Goal: Information Seeking & Learning: Learn about a topic

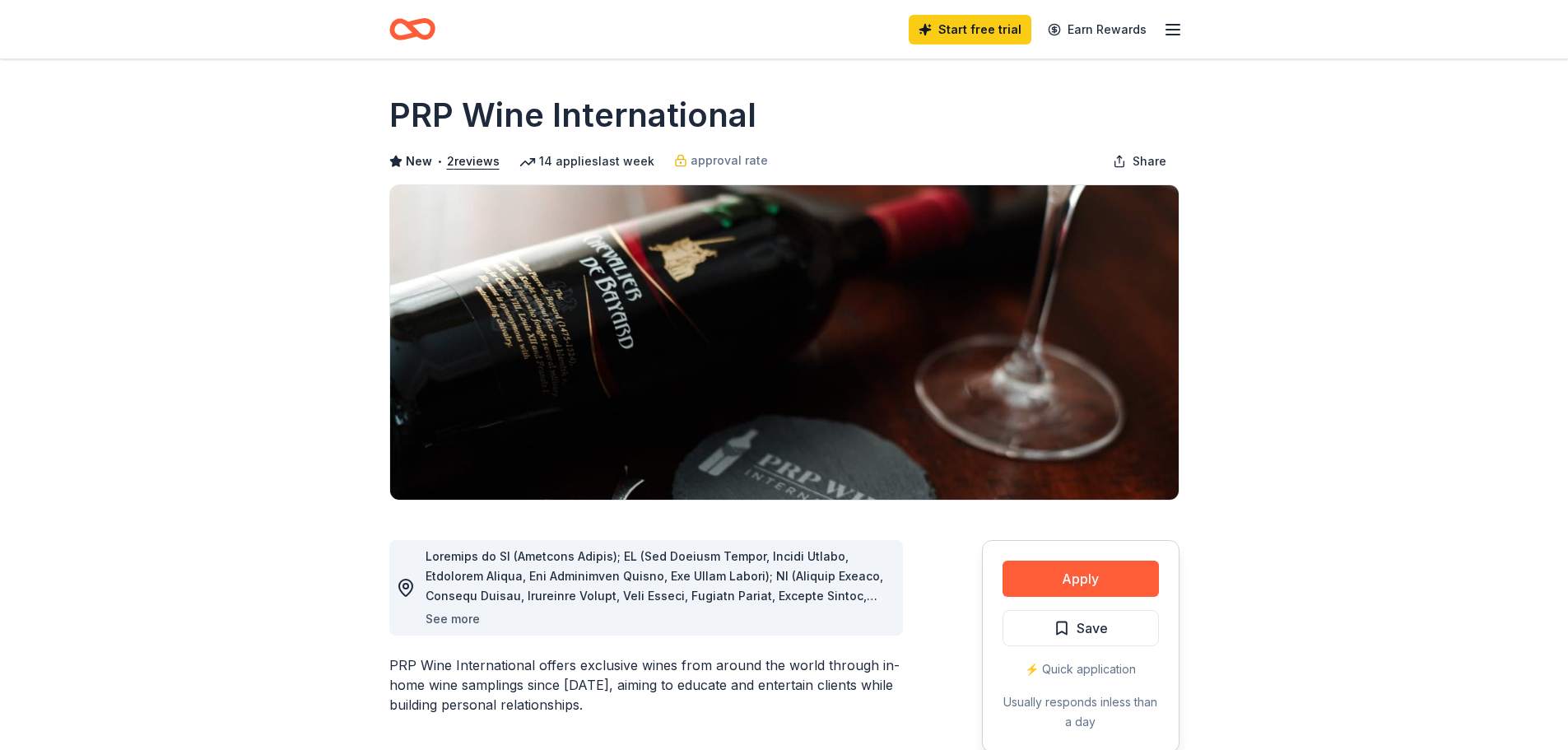
click at [467, 621] on button "See more" at bounding box center [453, 619] width 54 height 20
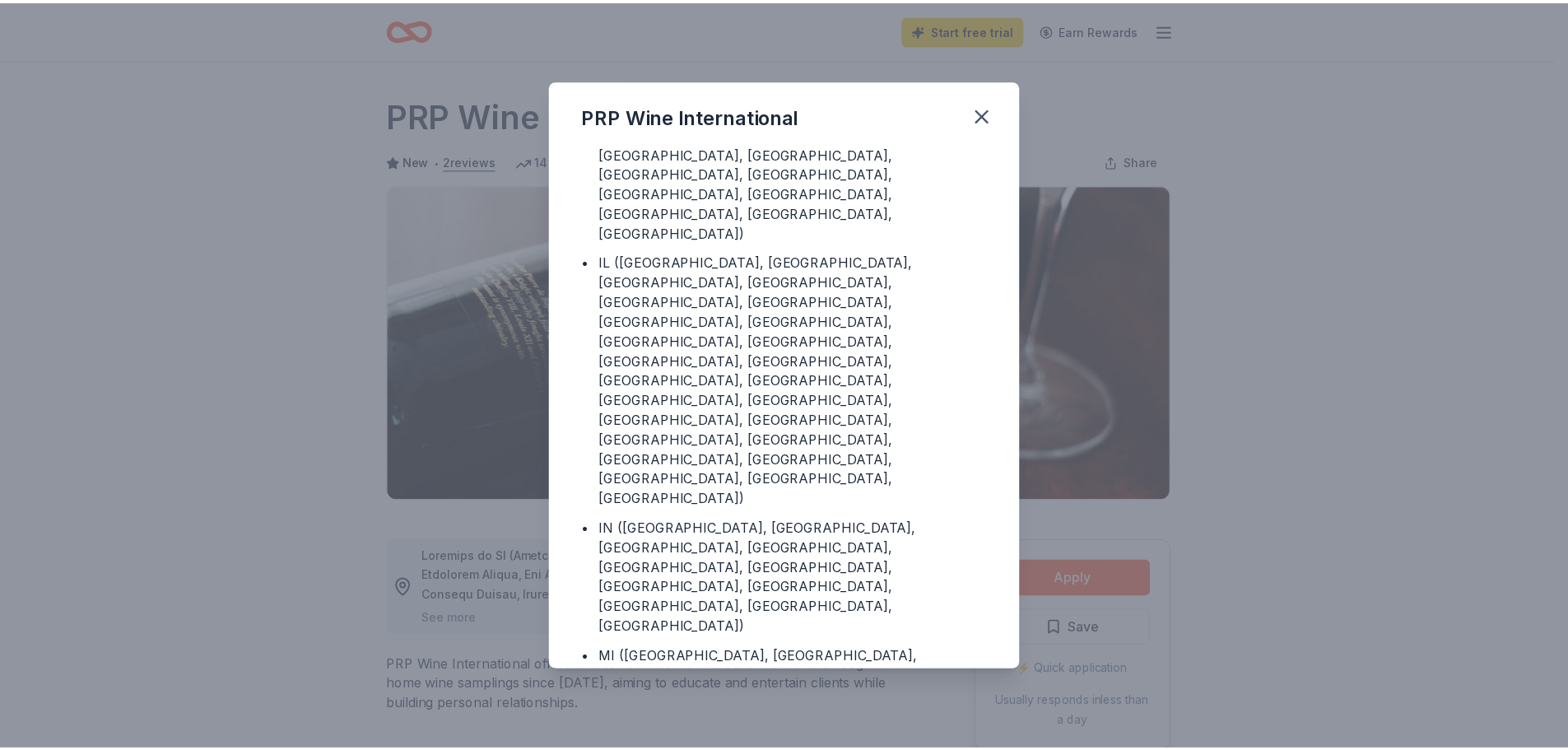
scroll to position [98, 0]
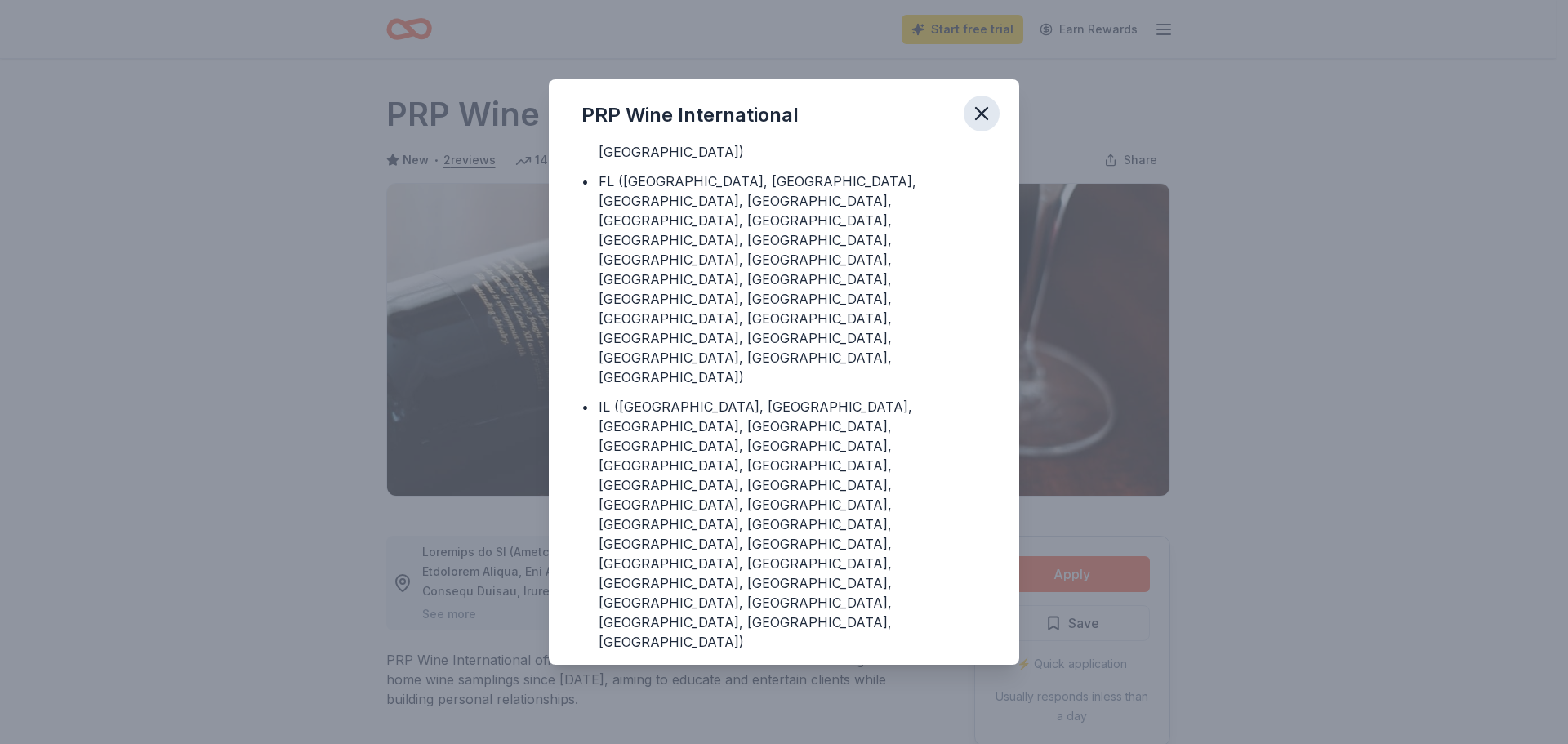
click at [989, 110] on icon "button" at bounding box center [980, 113] width 23 height 23
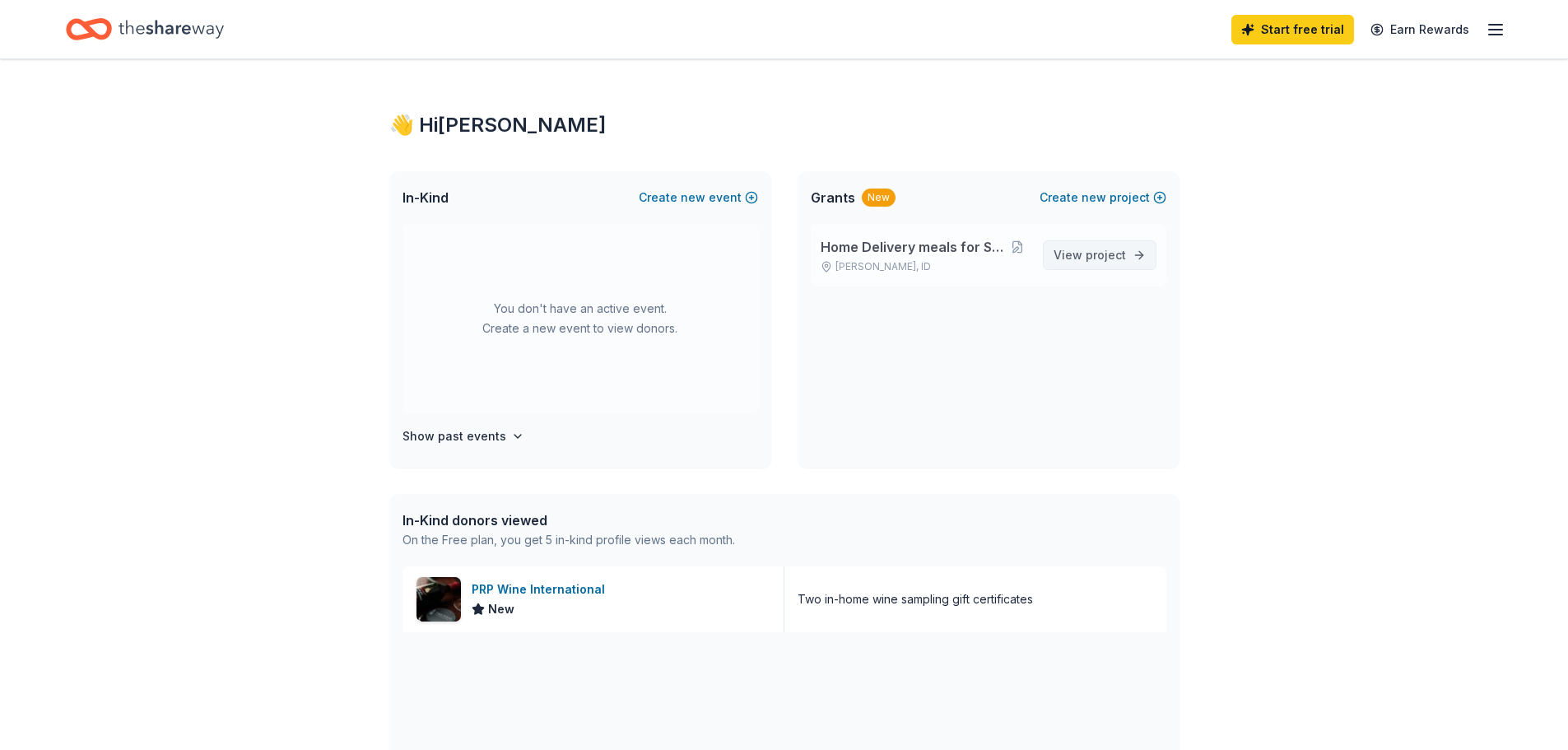
click at [1129, 256] on link "View project" at bounding box center [1099, 256] width 114 height 30
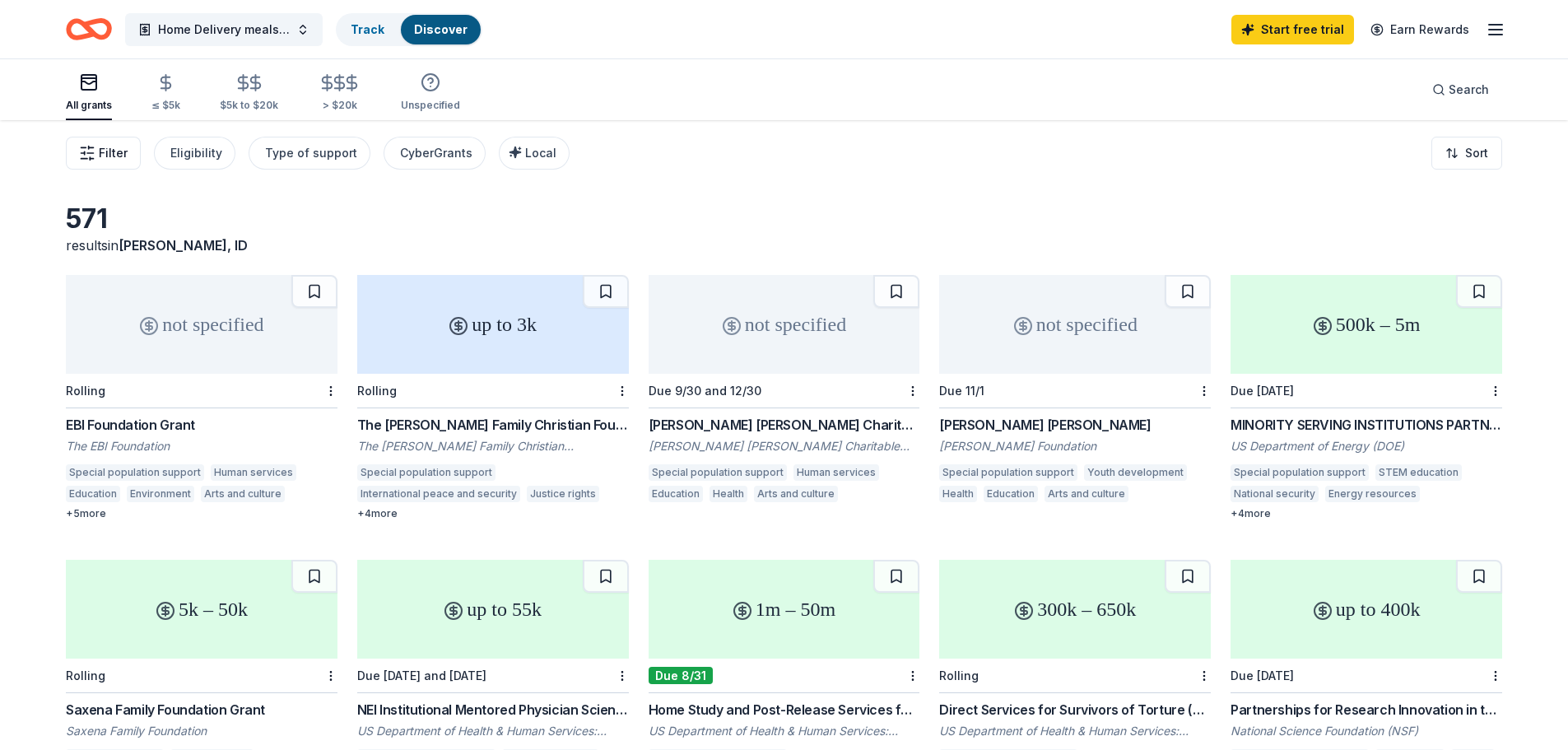
click at [110, 147] on span "Filter" at bounding box center [113, 154] width 29 height 20
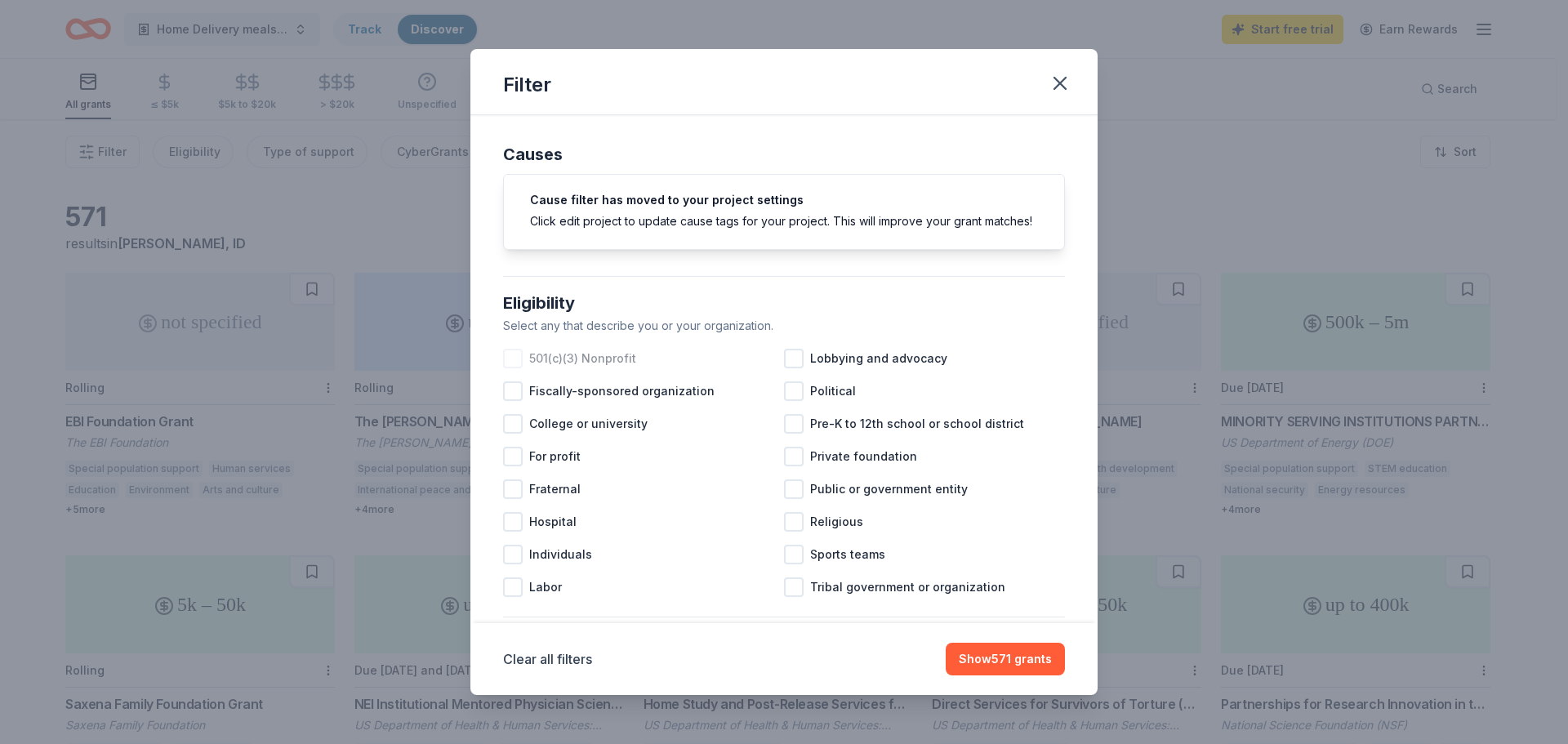
click at [514, 369] on div at bounding box center [513, 359] width 20 height 20
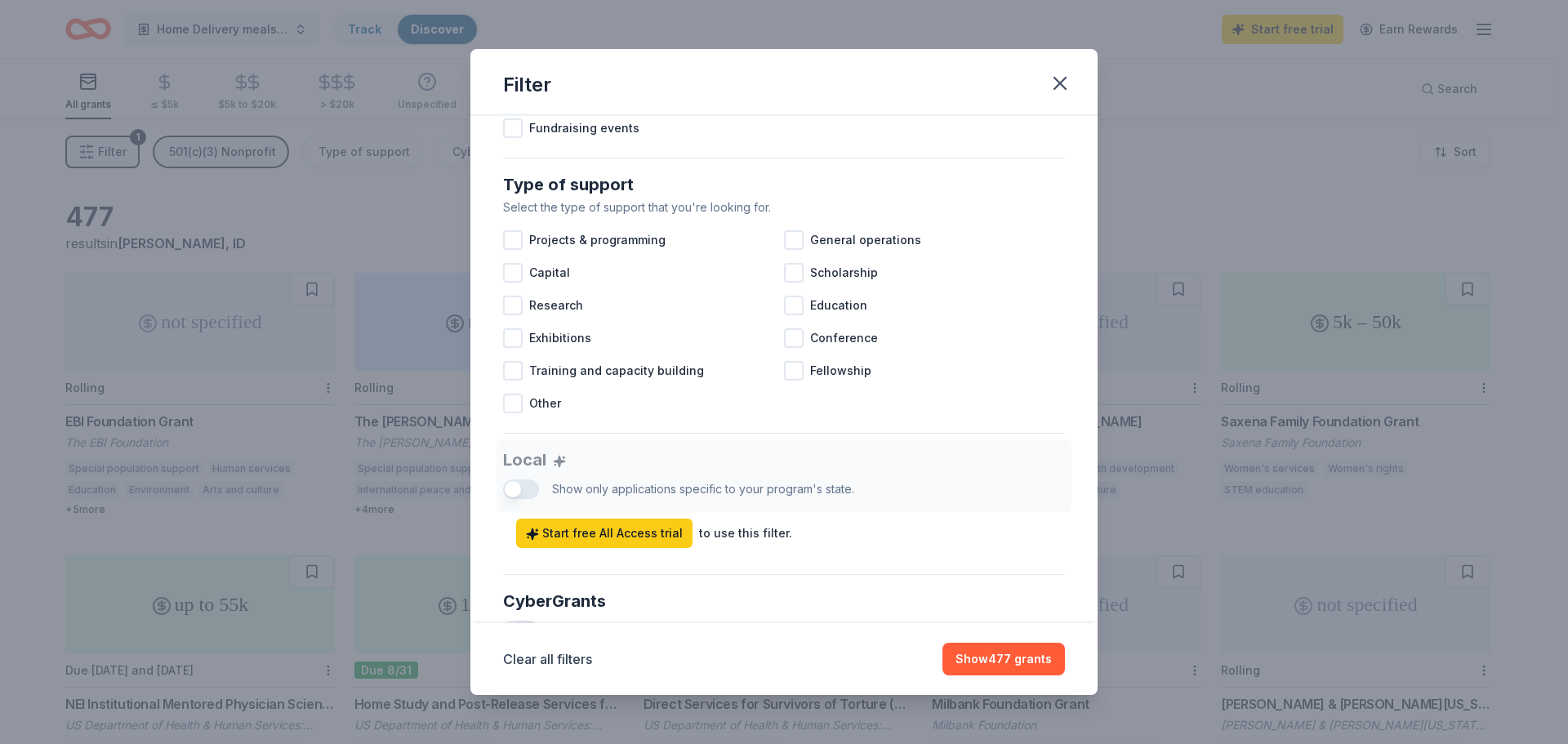
scroll to position [621, 0]
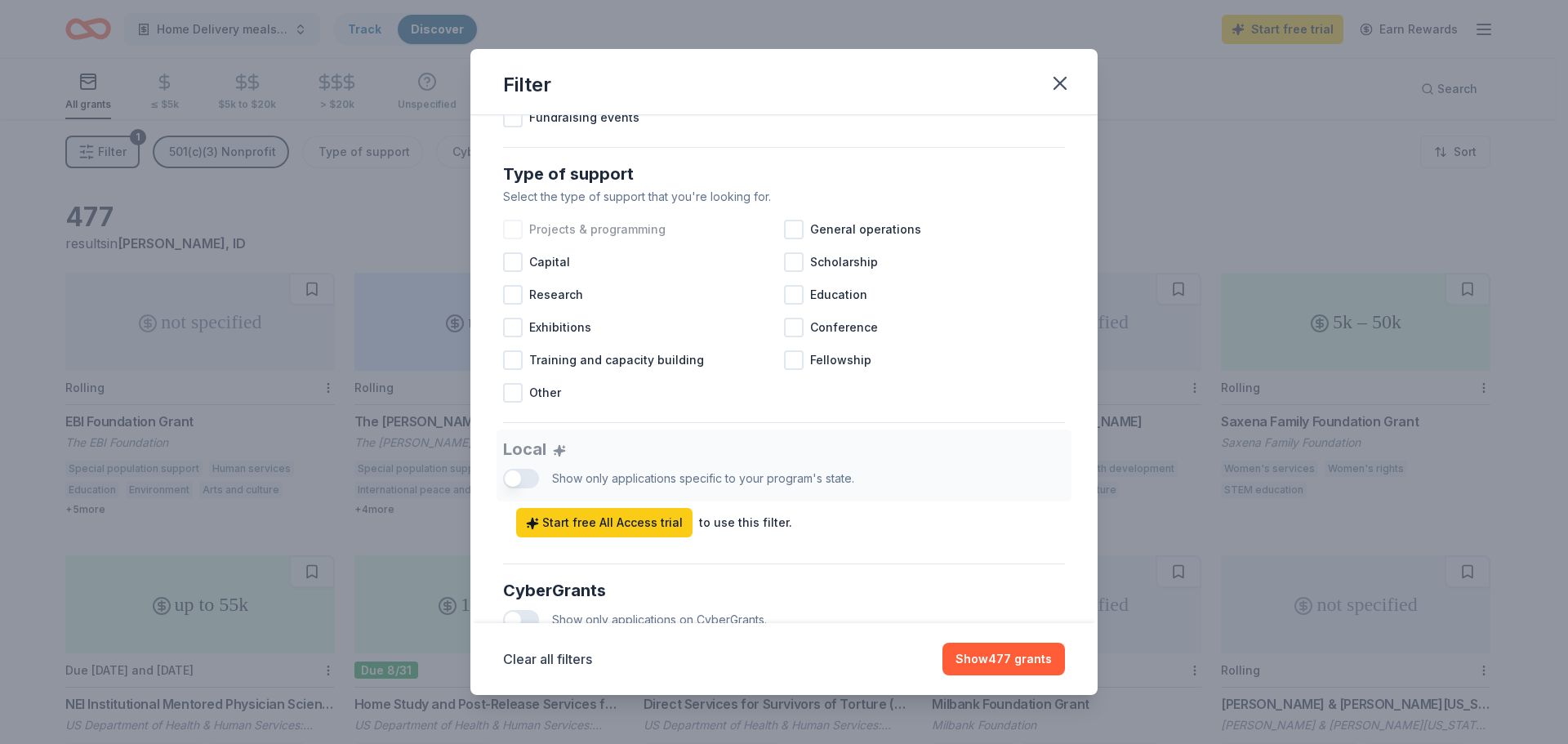
click at [520, 240] on div at bounding box center [513, 230] width 20 height 20
click at [516, 494] on div "Local Show only applications specific to your program's state. Start free All A…" at bounding box center [784, 484] width 562 height 108
click at [516, 496] on div "Local Show only applications specific to your program's state. Start free All A…" at bounding box center [784, 484] width 562 height 108
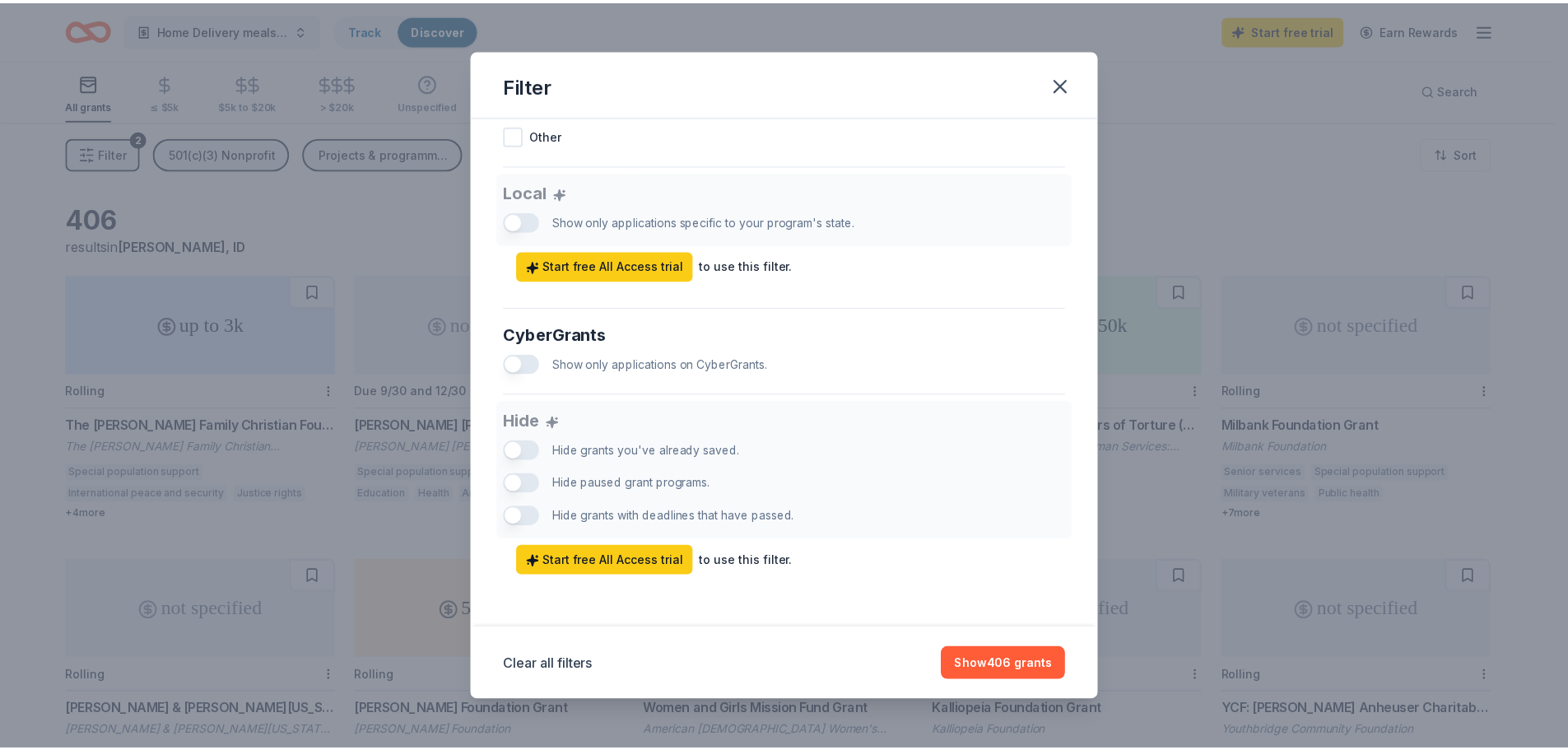
scroll to position [905, 0]
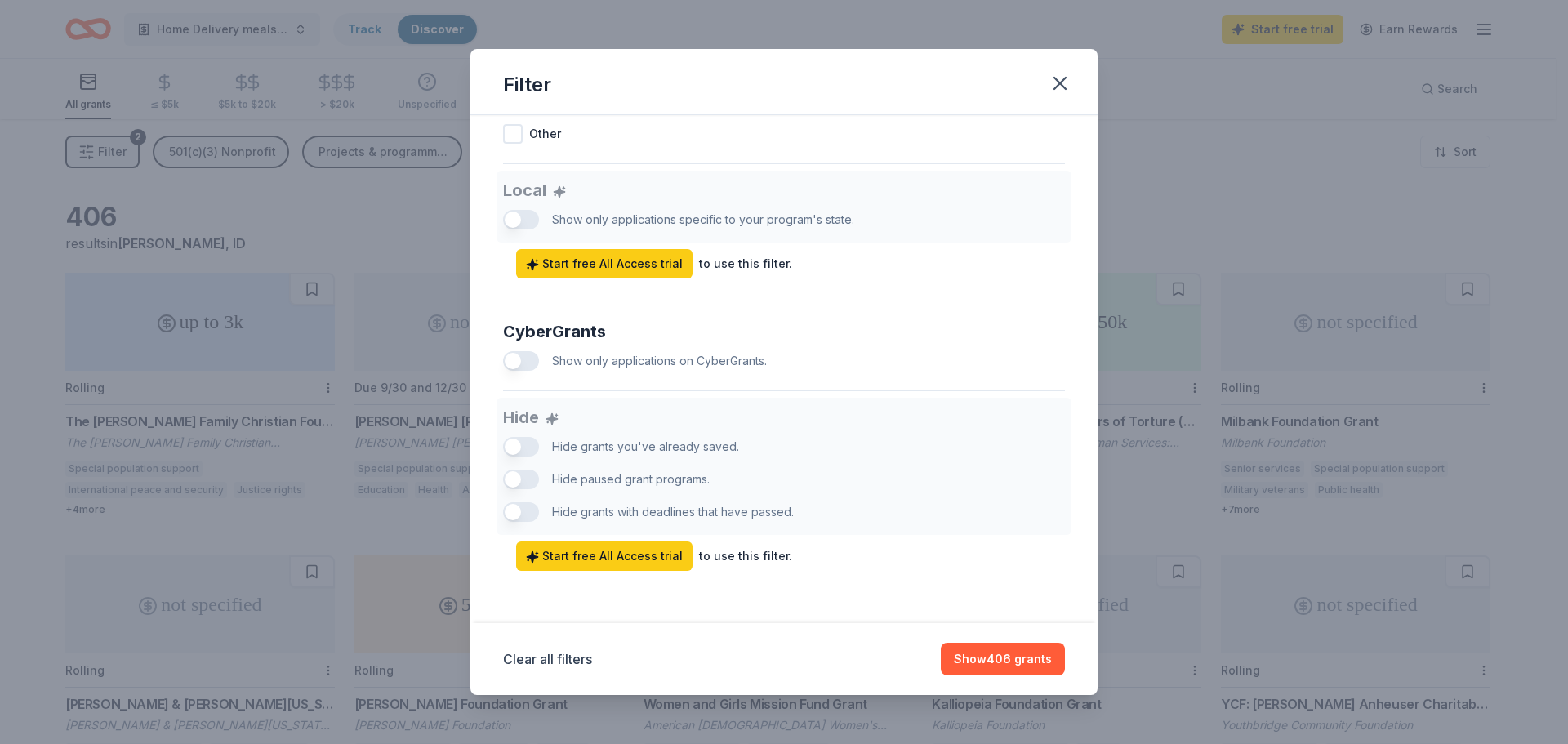
click at [515, 440] on div "Hide Hide grants you've already saved. Hide paused grant programs. Hide grants …" at bounding box center [784, 485] width 562 height 173
click at [1037, 656] on button "Show 406 grants" at bounding box center [1002, 658] width 124 height 32
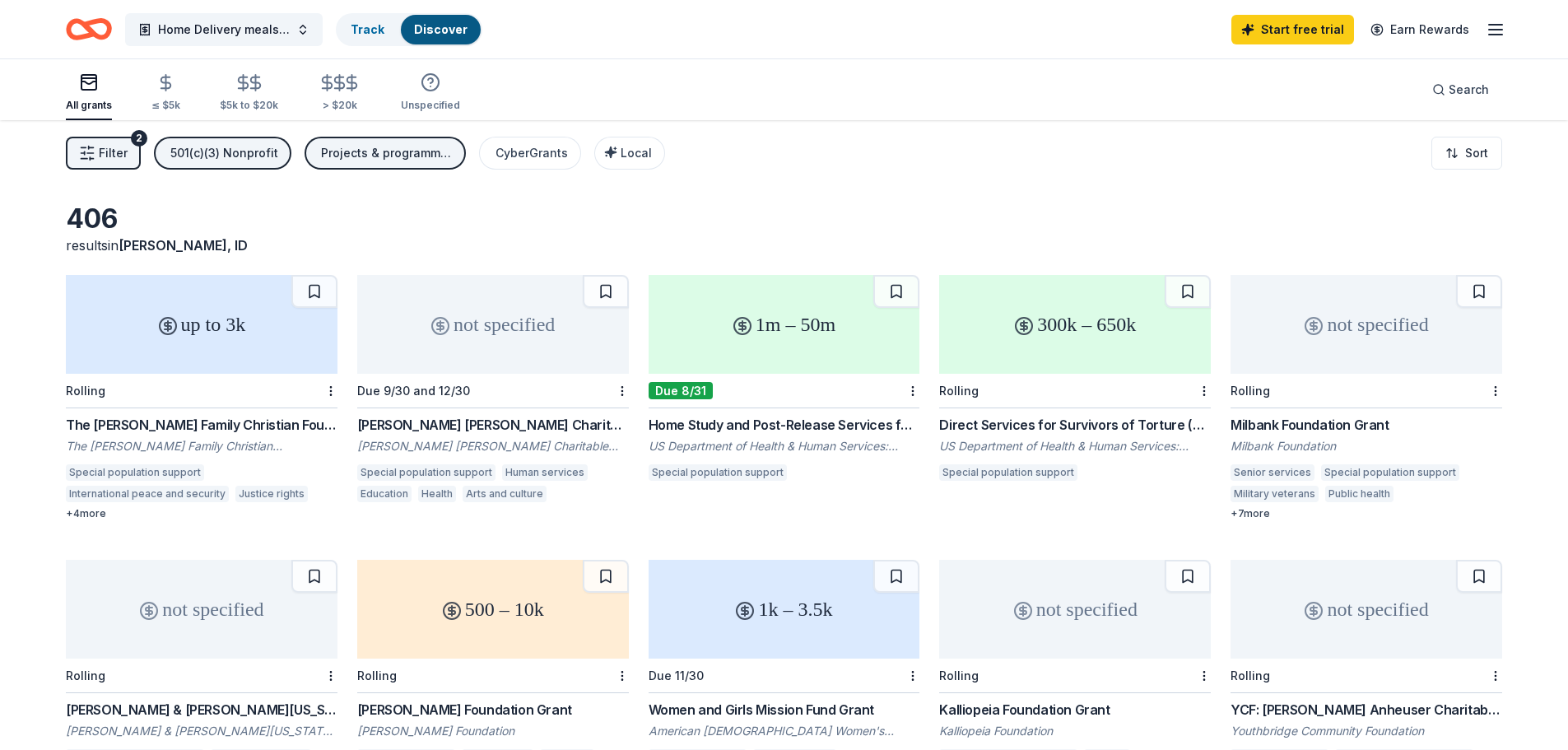
click at [481, 419] on div "[PERSON_NAME] [PERSON_NAME] Charitable Foundation Grant" at bounding box center [493, 425] width 271 height 20
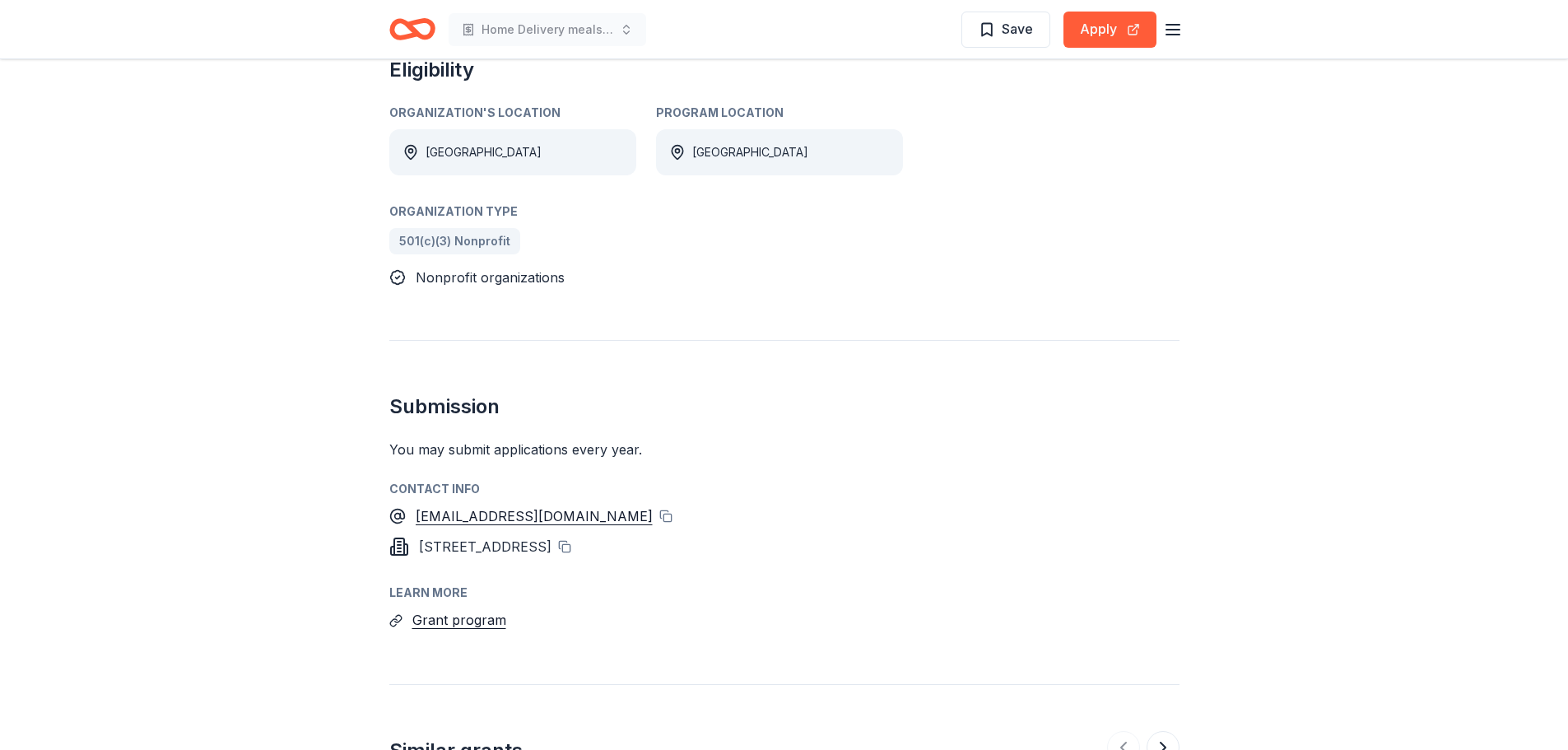
scroll to position [906, 0]
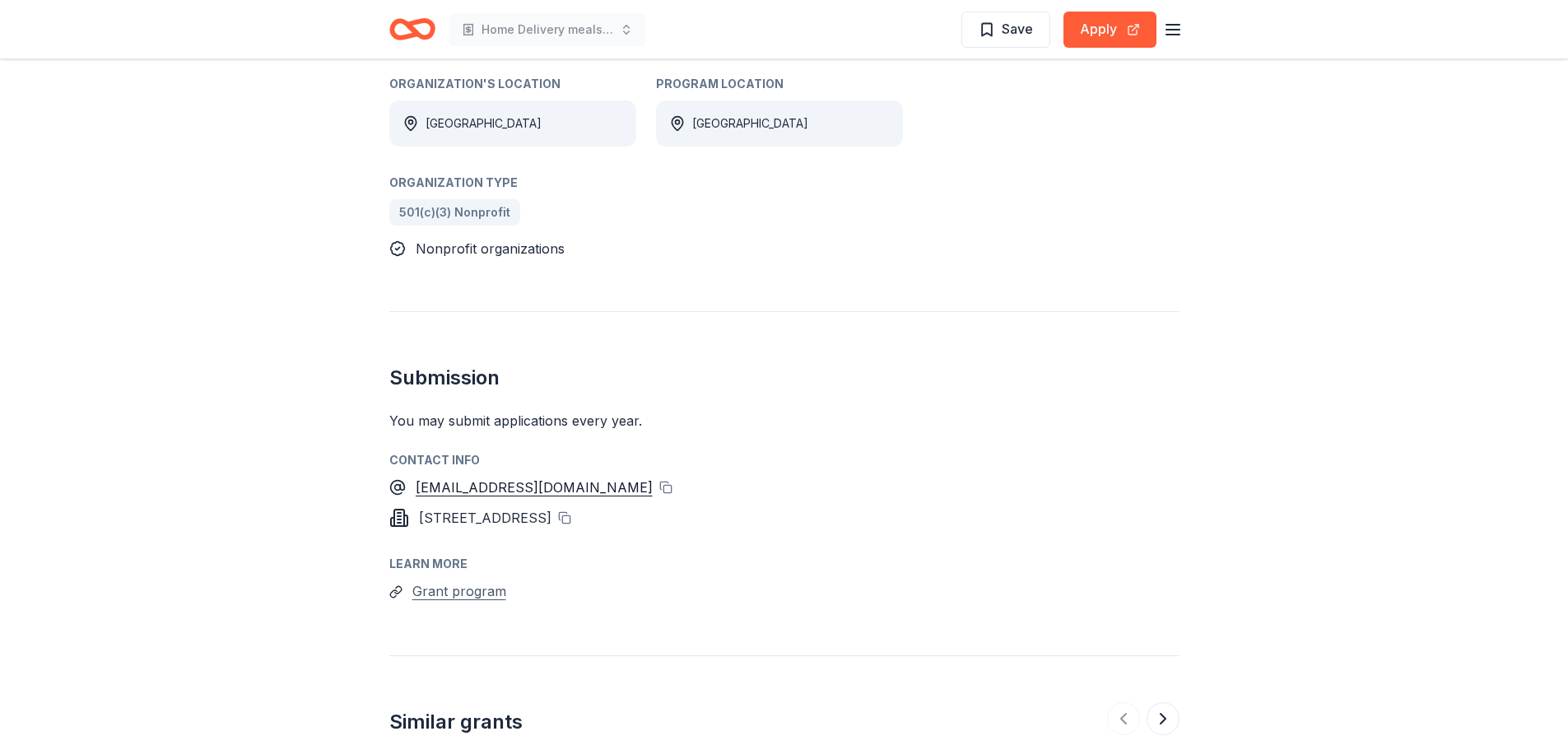
click at [456, 581] on button "Grant program" at bounding box center [459, 591] width 94 height 22
